Goal: Task Accomplishment & Management: Use online tool/utility

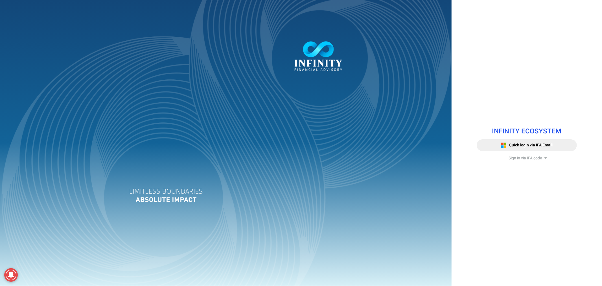
click at [137, 42] on div at bounding box center [225, 143] width 451 height 286
click at [127, 61] on div at bounding box center [225, 143] width 451 height 286
click at [140, 105] on div at bounding box center [225, 143] width 451 height 286
click at [521, 159] on span "Sign in via IFA code" at bounding box center [524, 158] width 33 height 6
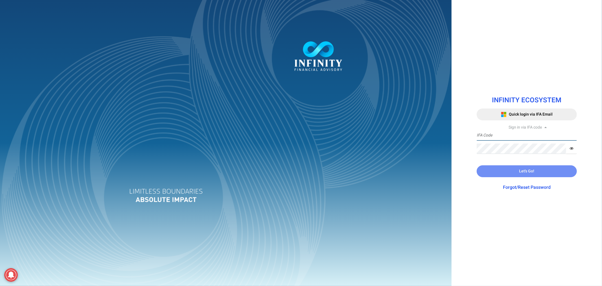
click at [501, 139] on input "text" at bounding box center [527, 135] width 100 height 10
type input "TRACE3"
click at [490, 169] on button "Let's Go!" at bounding box center [527, 171] width 100 height 12
